Goal: Communication & Community: Answer question/provide support

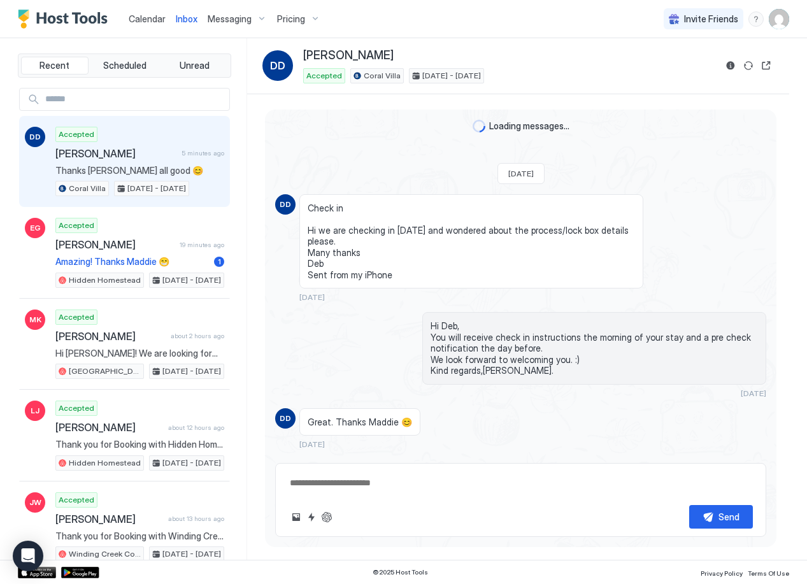
scroll to position [317, 0]
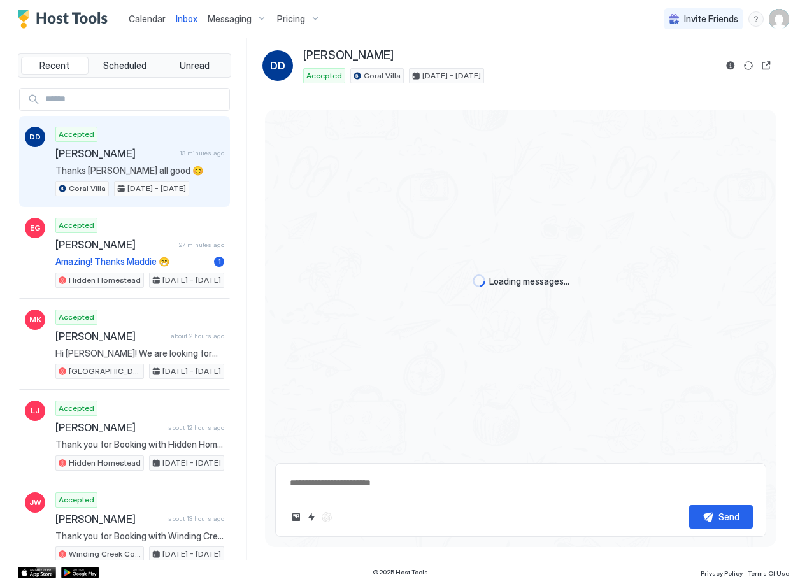
scroll to position [324, 0]
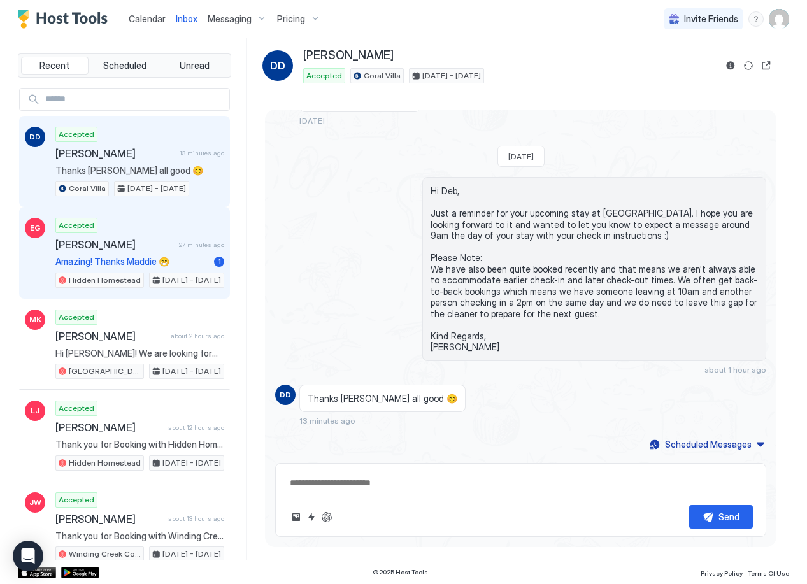
click at [131, 252] on div "Accepted [PERSON_NAME] 27 minutes ago Amazing! Thanks [PERSON_NAME] 😁 1 Hidden …" at bounding box center [139, 253] width 169 height 70
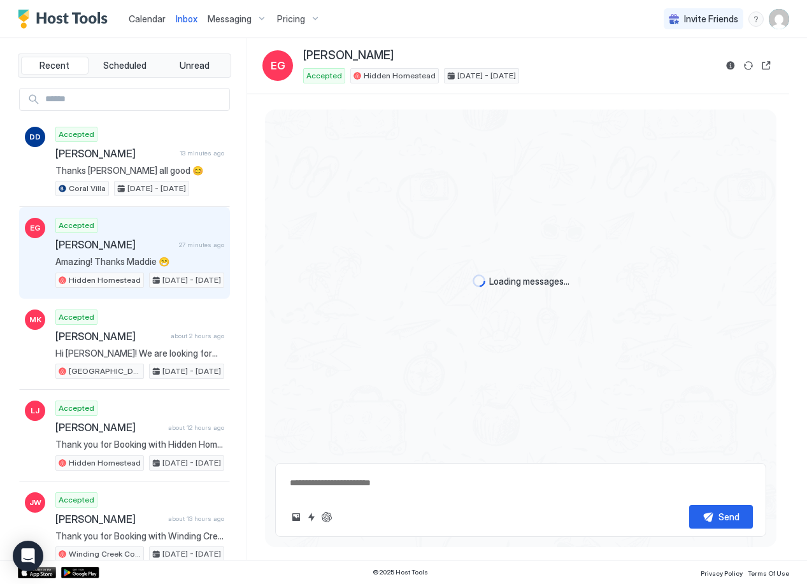
scroll to position [205, 0]
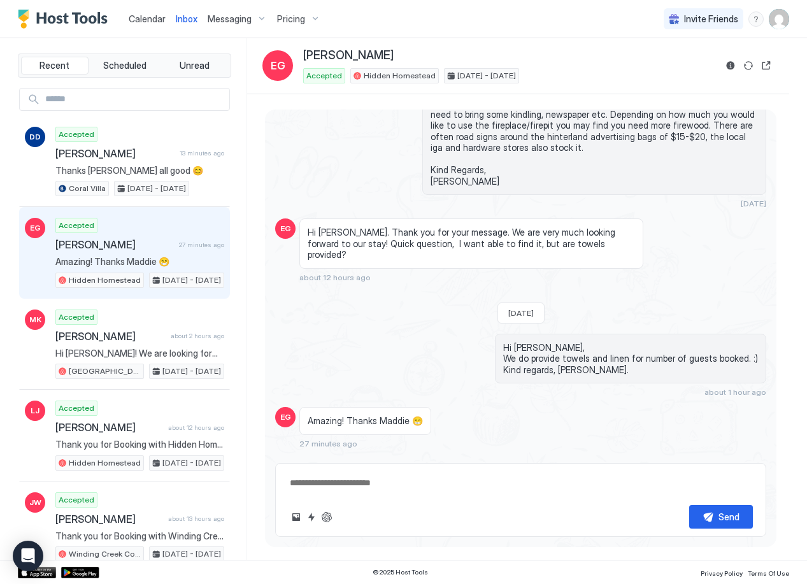
type textarea "*"
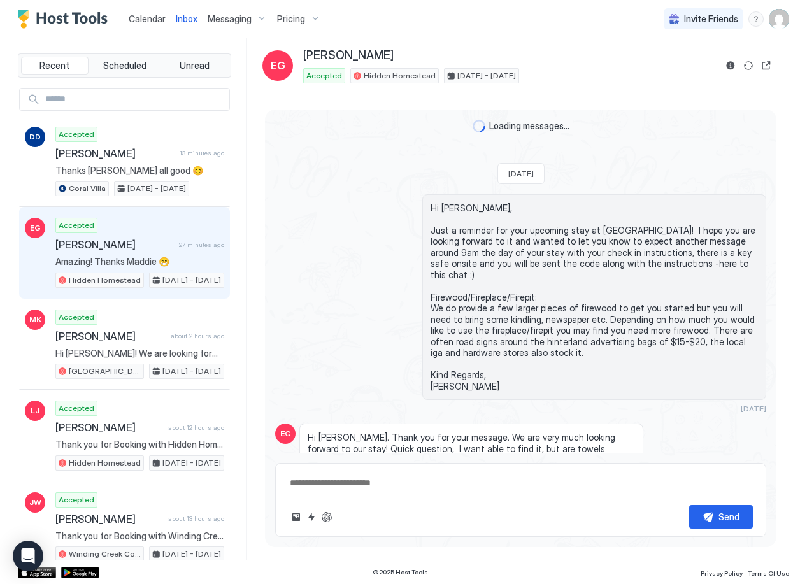
scroll to position [205, 0]
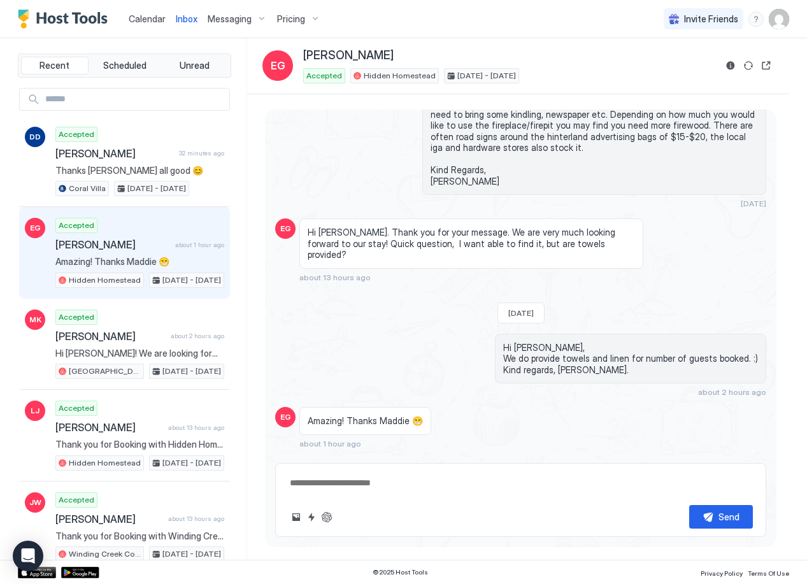
type textarea "*"
